Goal: Navigation & Orientation: Find specific page/section

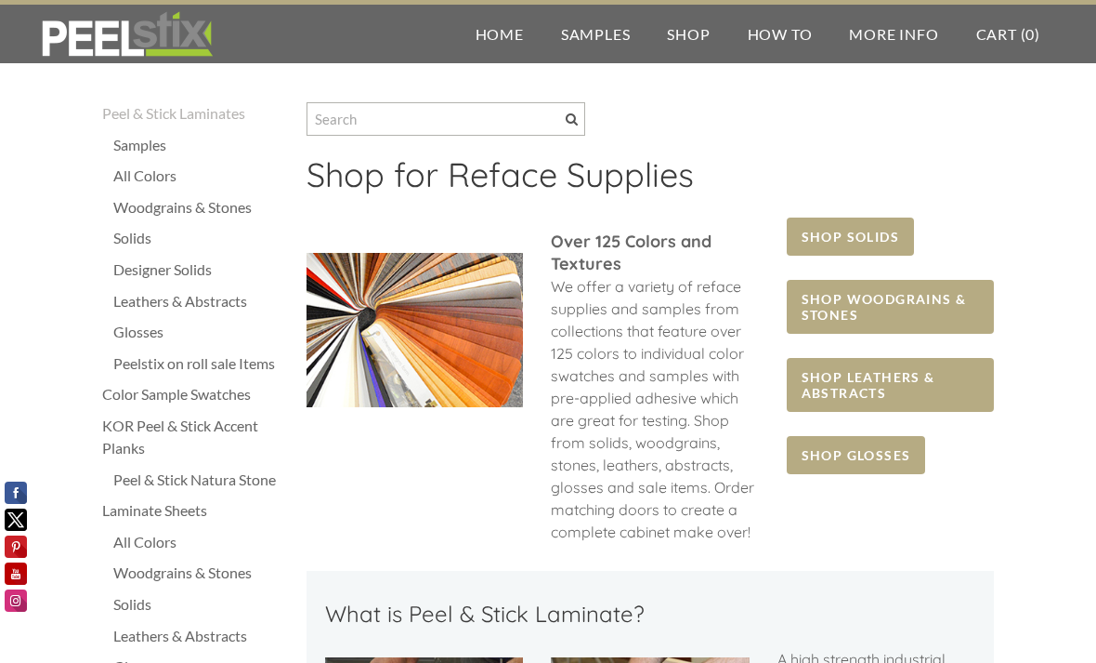
click at [243, 368] on div "Peelstix on roll sale Items" at bounding box center [200, 363] width 175 height 22
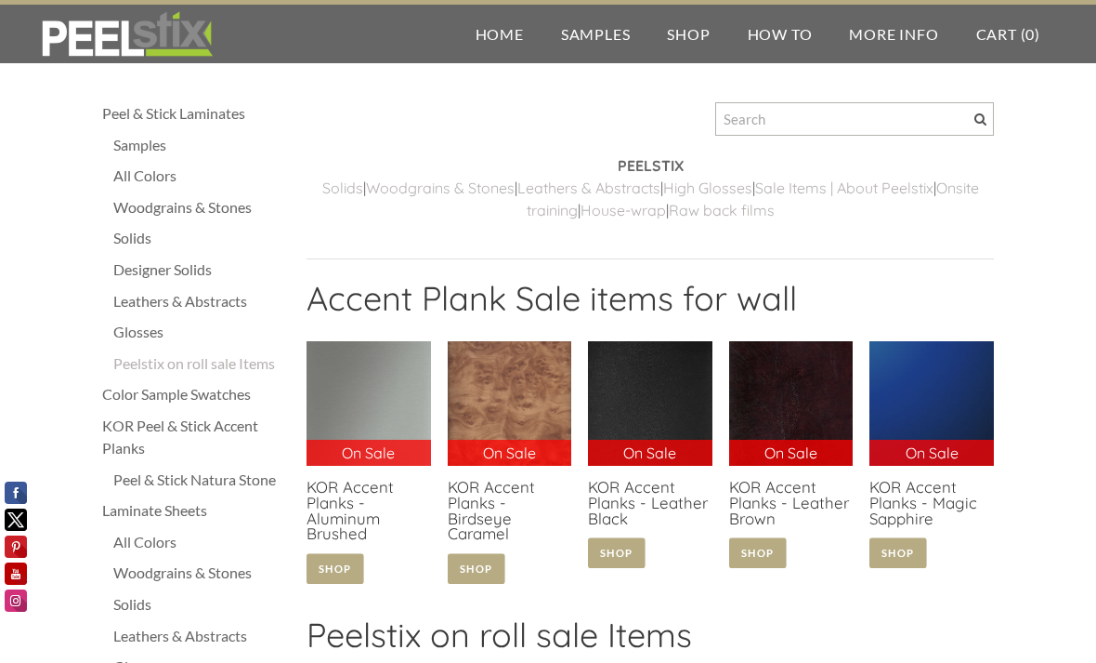
click at [178, 521] on div "Laminate Sheets" at bounding box center [195, 510] width 186 height 22
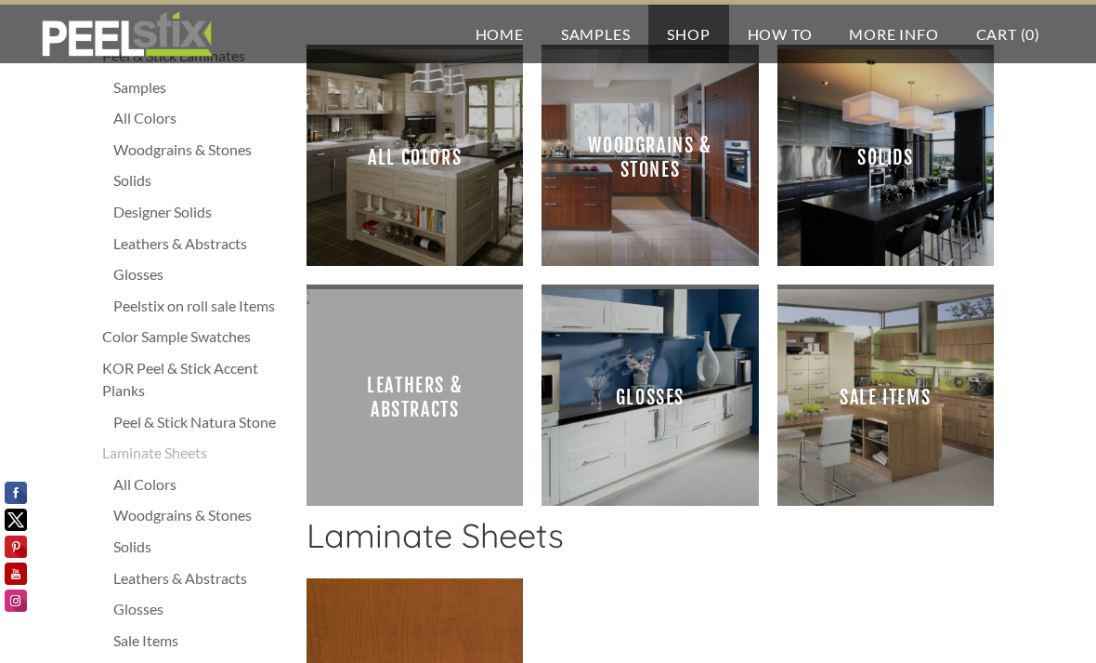
scroll to position [59, 0]
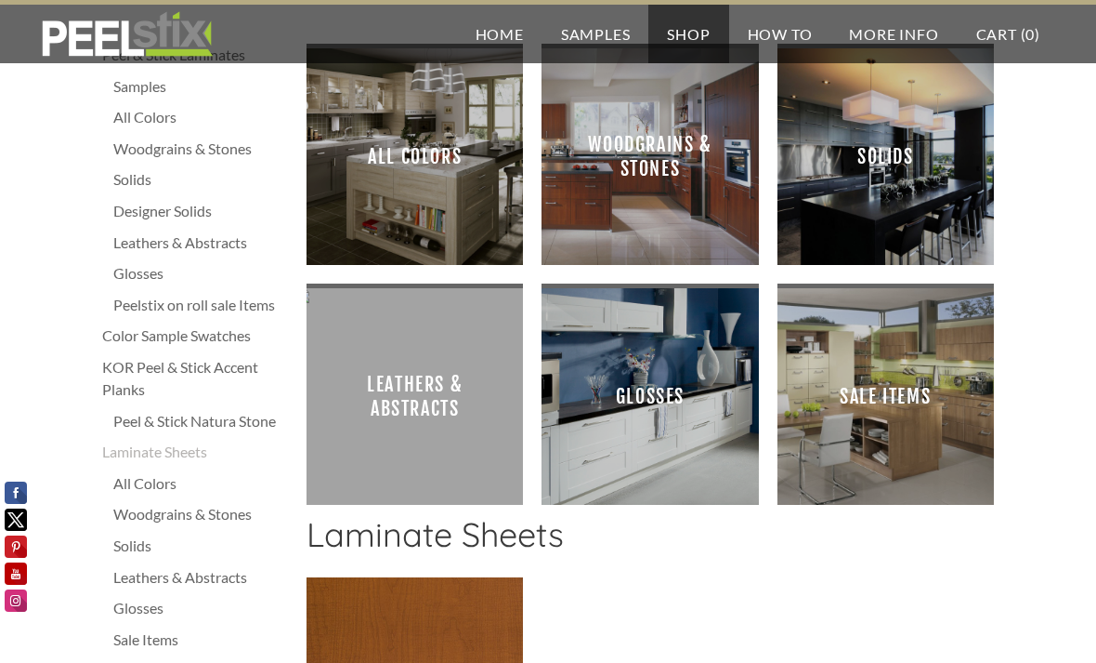
click at [637, 189] on span "Woodgrains & Stones" at bounding box center [650, 156] width 187 height 187
click at [478, 177] on span "All Colors" at bounding box center [415, 156] width 187 height 187
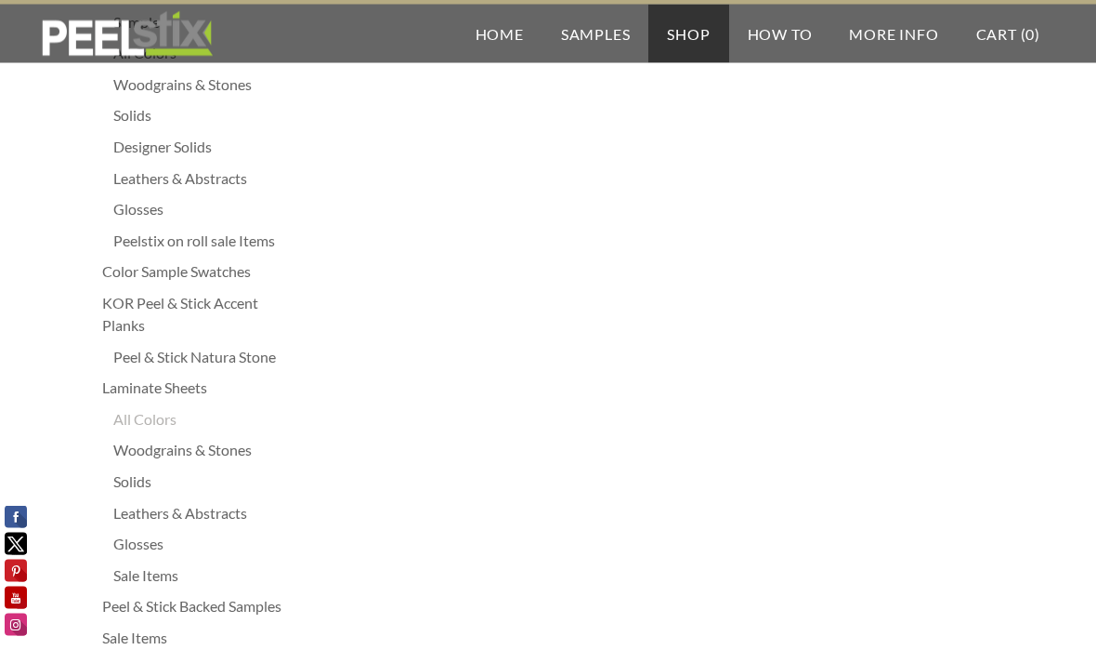
scroll to position [124, 0]
click at [434, 366] on div "Peel & Stick Laminates Samples All Colors Woodgrains & Stones Solids Designer S…" at bounding box center [548, 381] width 892 height 825
click at [241, 445] on div "Woodgrains & Stones" at bounding box center [200, 449] width 175 height 22
click at [239, 438] on div "Woodgrains & Stones" at bounding box center [200, 449] width 175 height 22
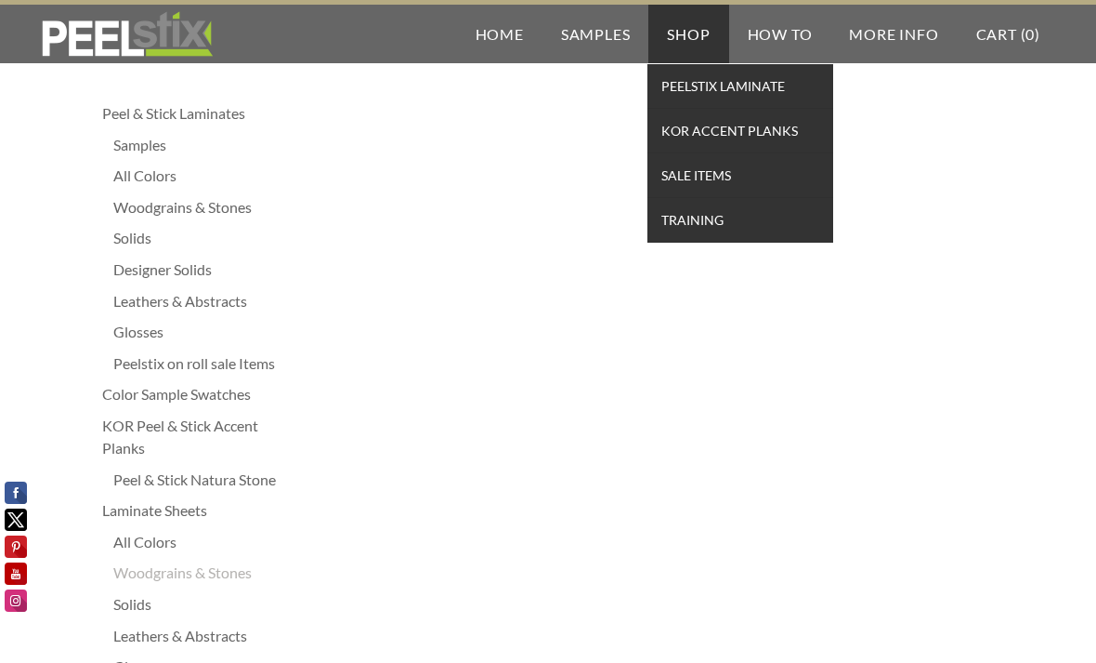
click at [746, 87] on span "PEELSTIX Laminate" at bounding box center [740, 85] width 177 height 25
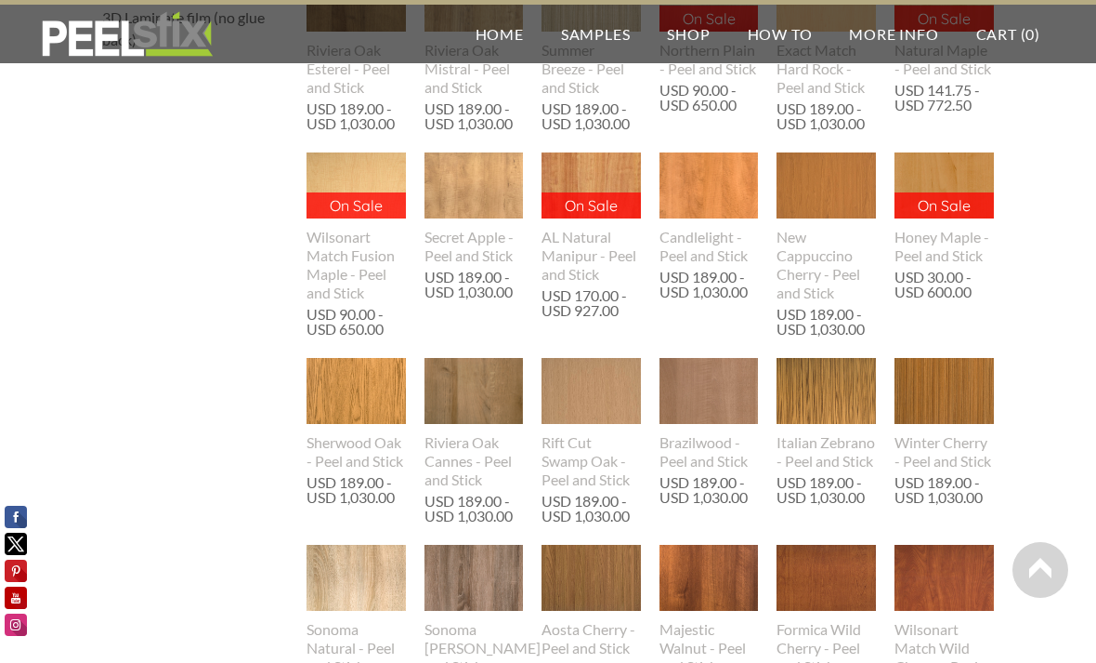
scroll to position [860, 0]
